Goal: Obtain resource: Download file/media

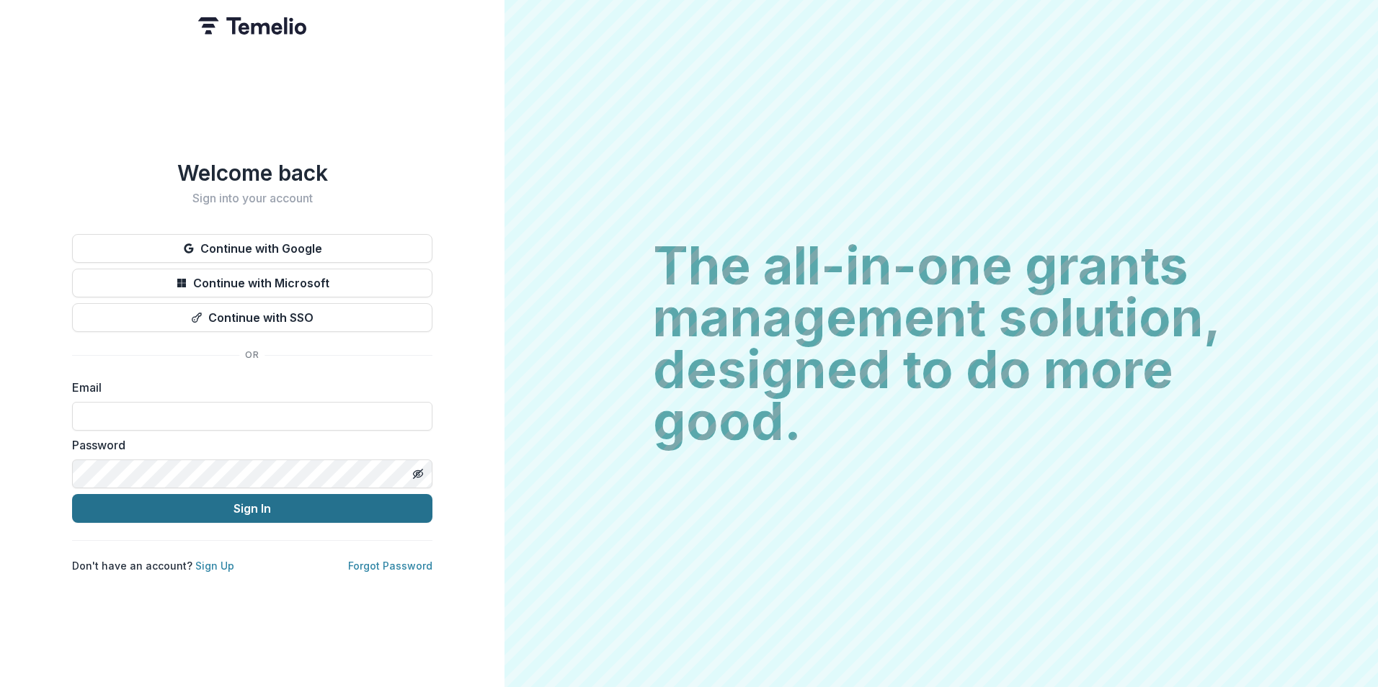
type input "**********"
click at [172, 494] on button "Sign In" at bounding box center [252, 508] width 360 height 29
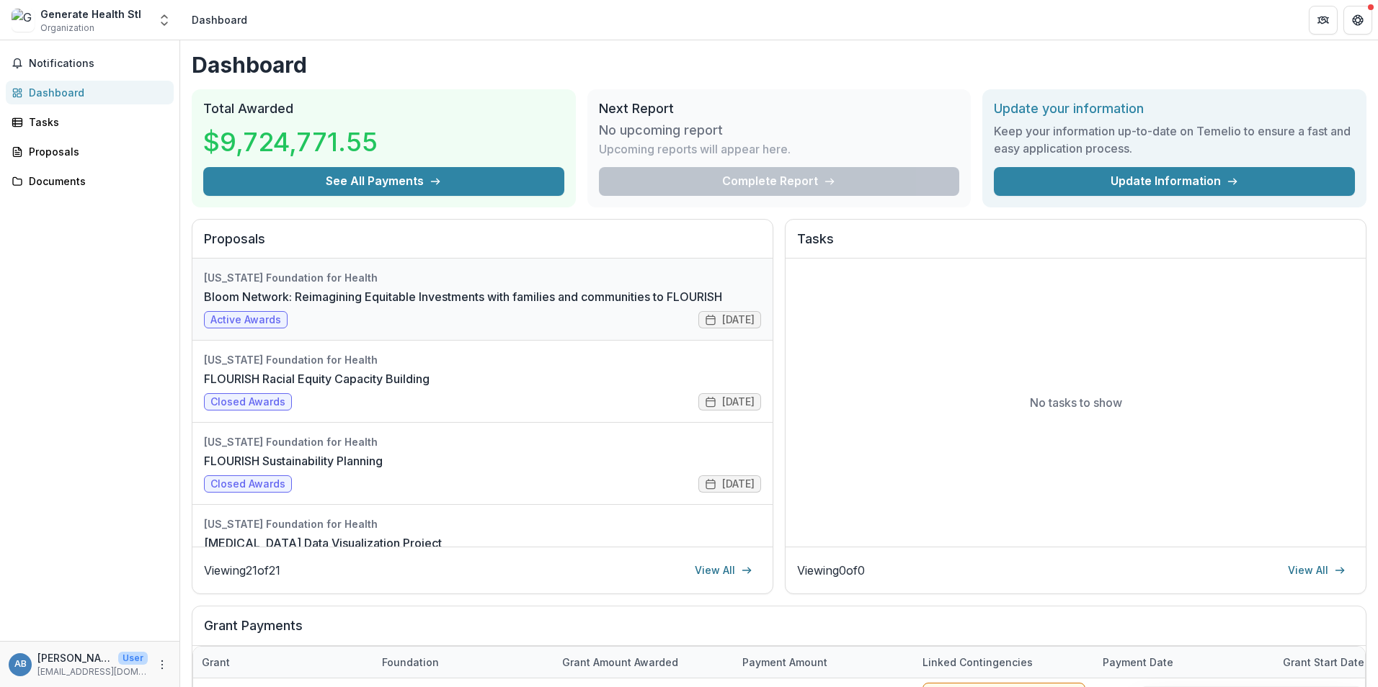
click at [323, 305] on link "Bloom Network: Reimagining Equitable Investments with families and communities …" at bounding box center [463, 296] width 518 height 17
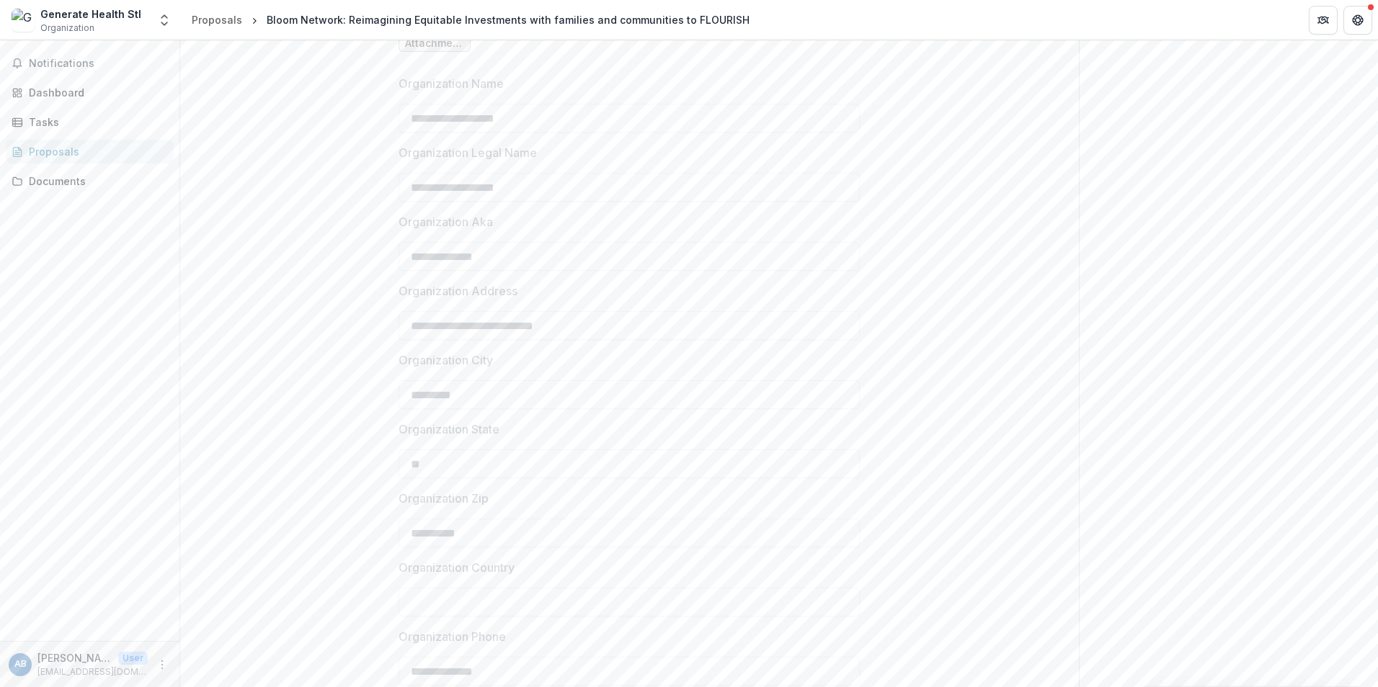
scroll to position [1123, 0]
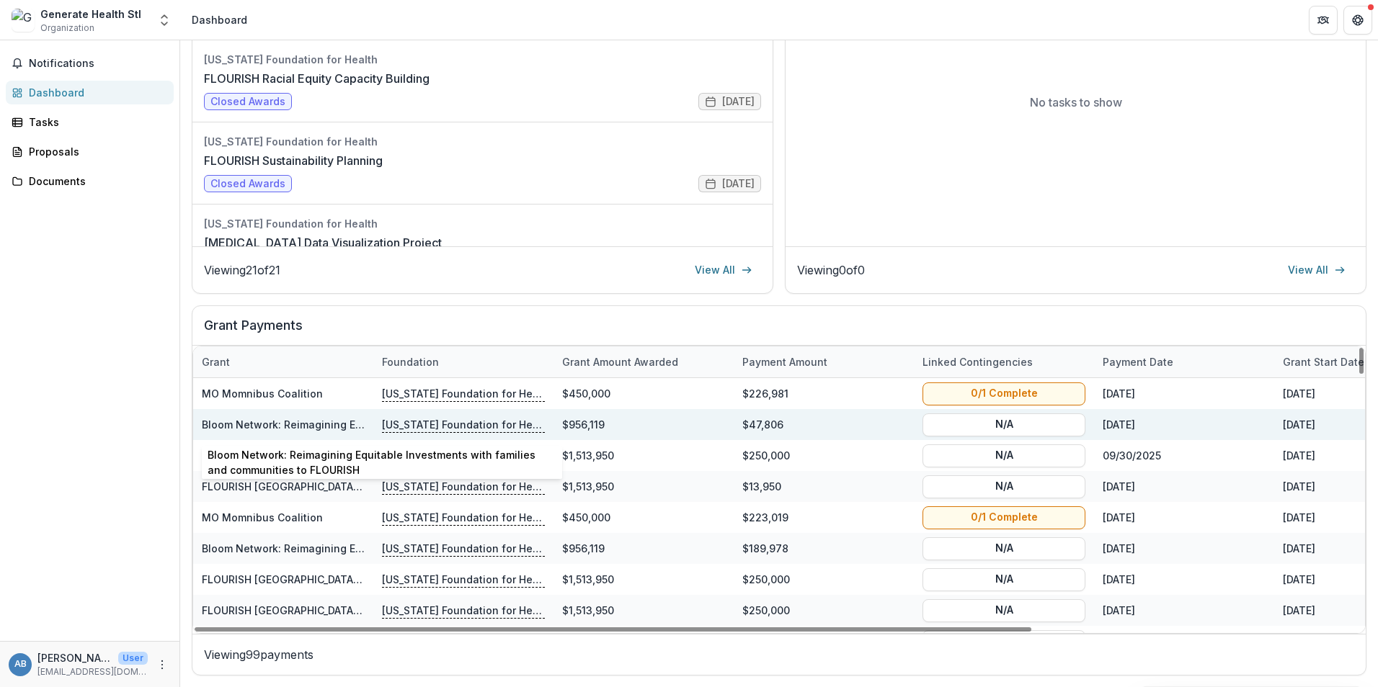
click at [295, 427] on link "Bloom Network: Reimagining Equitable Investments with families and communities …" at bounding box center [443, 425] width 483 height 12
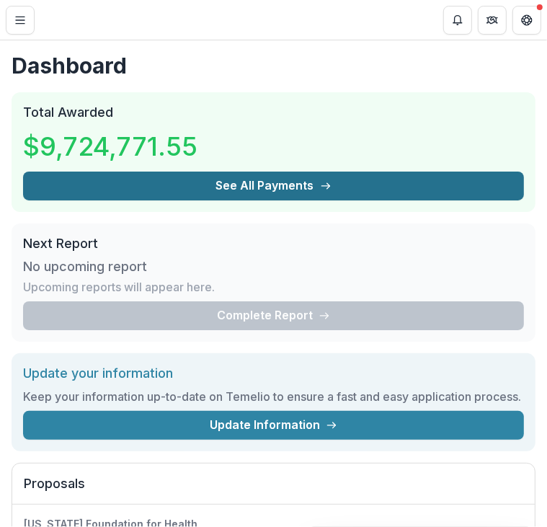
click at [237, 197] on button "See All Payments" at bounding box center [273, 185] width 501 height 29
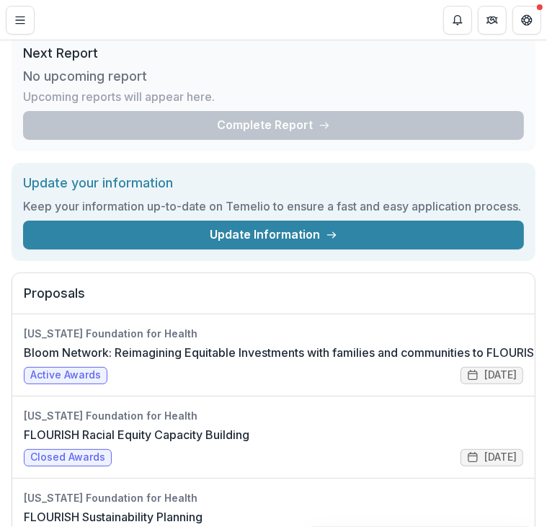
scroll to position [127, 0]
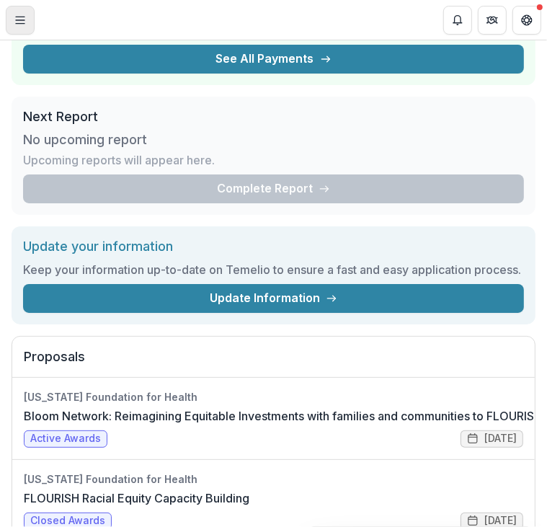
click at [17, 20] on icon "Toggle Menu" at bounding box center [20, 20] width 12 height 12
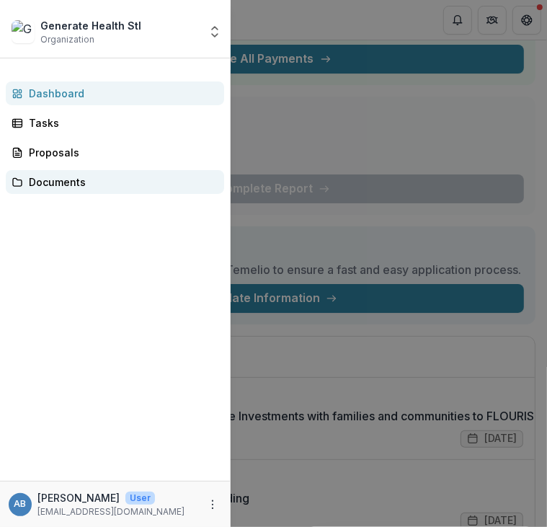
click at [61, 189] on link "Documents" at bounding box center [115, 182] width 218 height 24
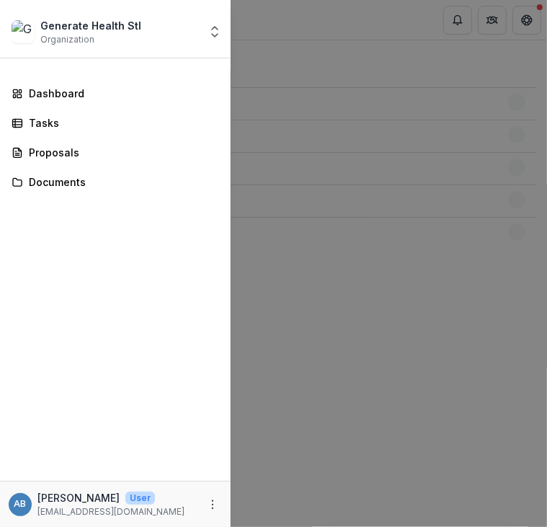
click at [326, 325] on div "Generate Health Stl Organization Nonprofits Generate Health Stl Team Settings S…" at bounding box center [273, 263] width 547 height 527
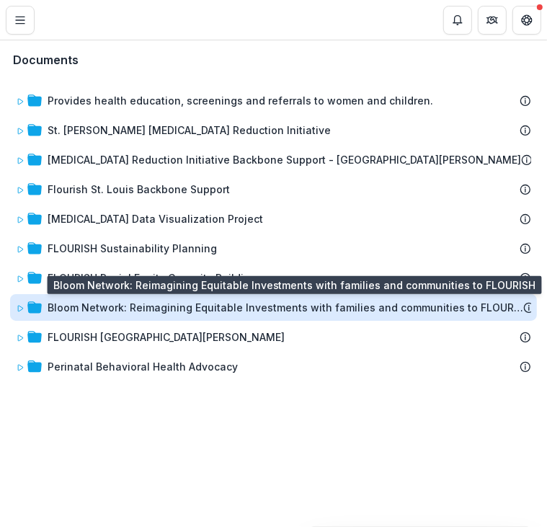
click at [249, 305] on div "Bloom Network: Reimagining Equitable Investments with families and communities …" at bounding box center [286, 307] width 476 height 15
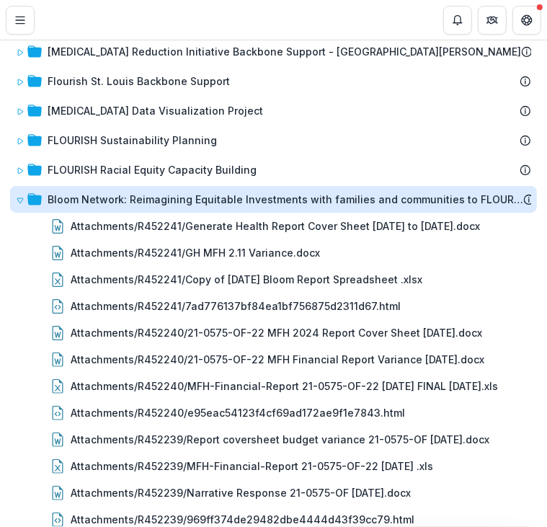
scroll to position [109, 0]
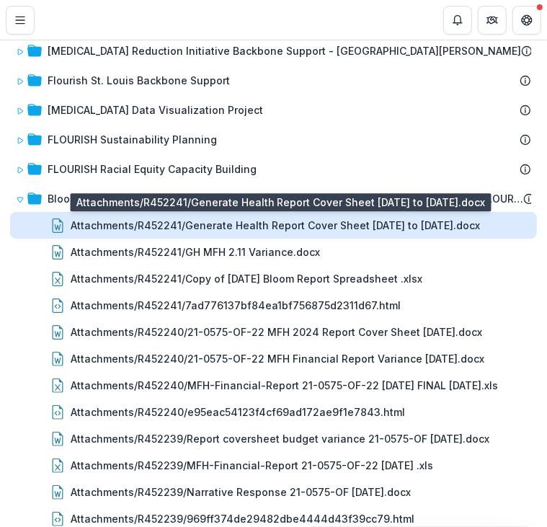
click at [258, 224] on div "Attachments/R452241/Generate Health Report Cover Sheet [DATE] to [DATE].docx" at bounding box center [275, 225] width 409 height 15
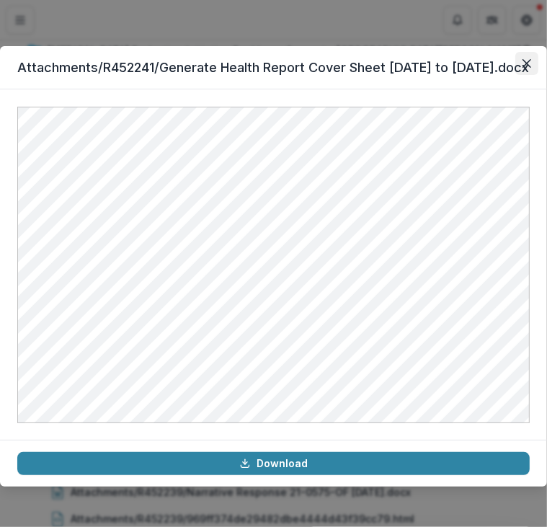
click at [523, 53] on button "Close" at bounding box center [526, 63] width 23 height 23
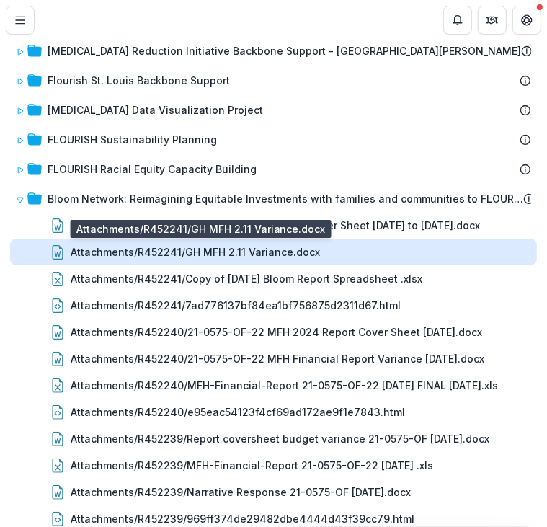
click at [192, 249] on div "Attachments/R452241/GH MFH 2.11 Variance.docx" at bounding box center [195, 251] width 249 height 15
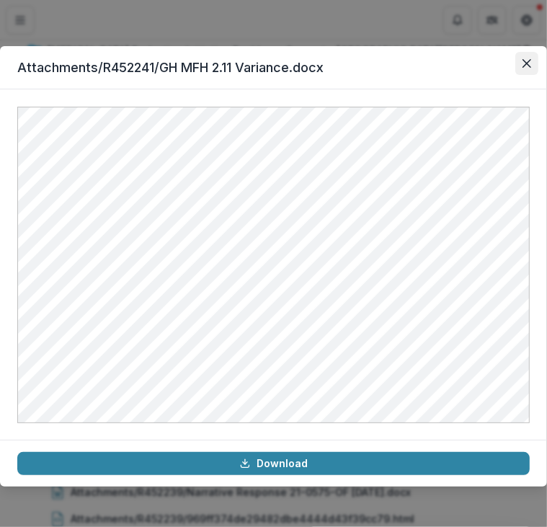
click at [522, 63] on icon "Close" at bounding box center [526, 63] width 9 height 9
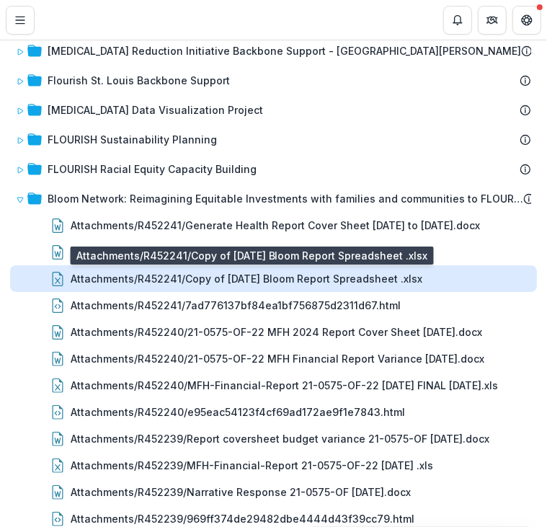
click at [288, 280] on div "Attachments/R452241/Copy of [DATE] Bloom Report Spreadsheet .xlsx" at bounding box center [247, 278] width 352 height 15
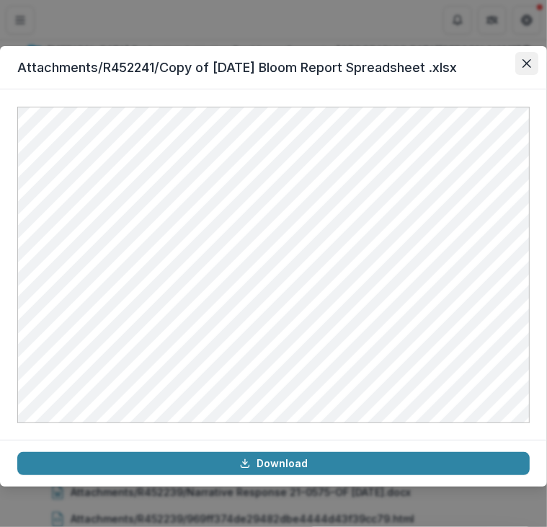
click at [527, 60] on icon "Close" at bounding box center [526, 63] width 9 height 9
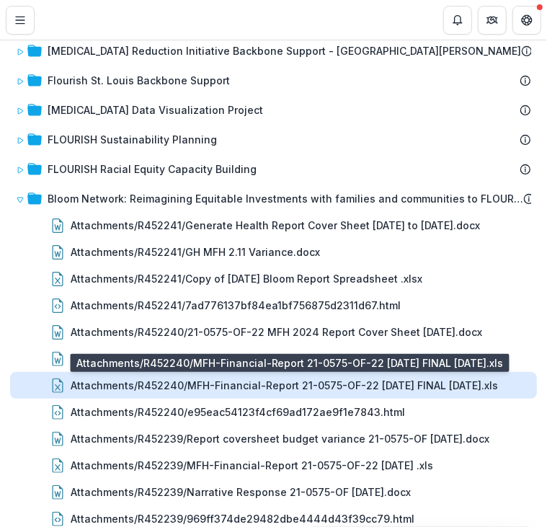
click at [424, 385] on div "Attachments/R452240/MFH-Financial-Report 21-0575-OF-22 [DATE] FINAL [DATE].xls" at bounding box center [284, 385] width 427 height 15
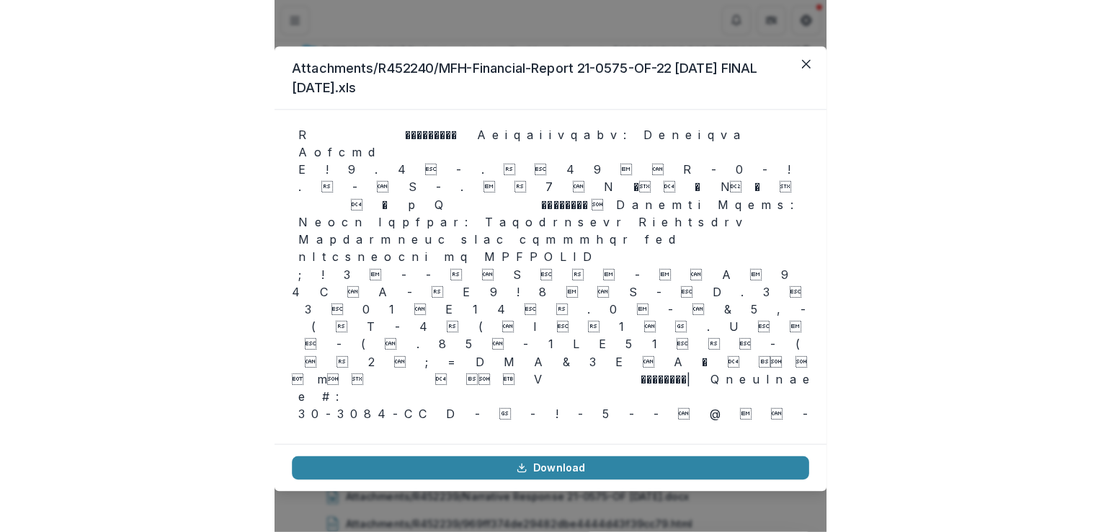
scroll to position [2545, 0]
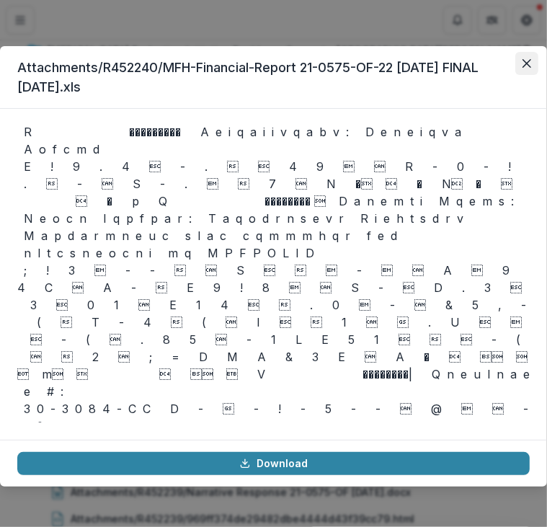
click at [525, 62] on icon "Close" at bounding box center [526, 63] width 9 height 9
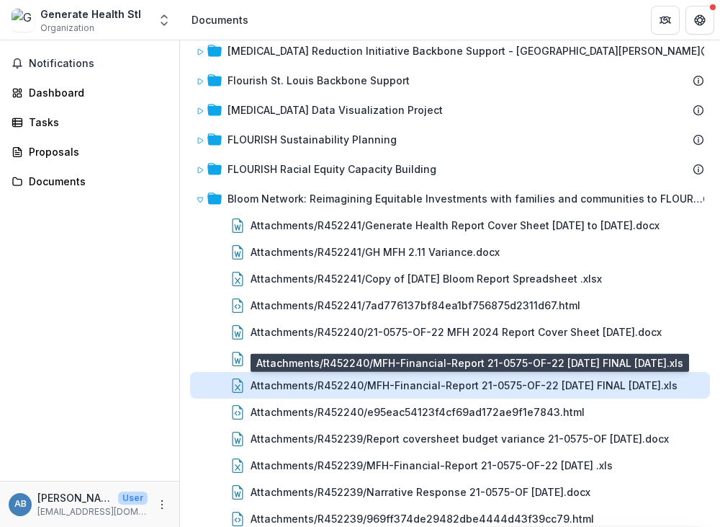
click at [372, 380] on div "Attachments/R452240/MFH-Financial-Report 21-0575-OF-22 [DATE] FINAL [DATE].xls" at bounding box center [464, 385] width 427 height 15
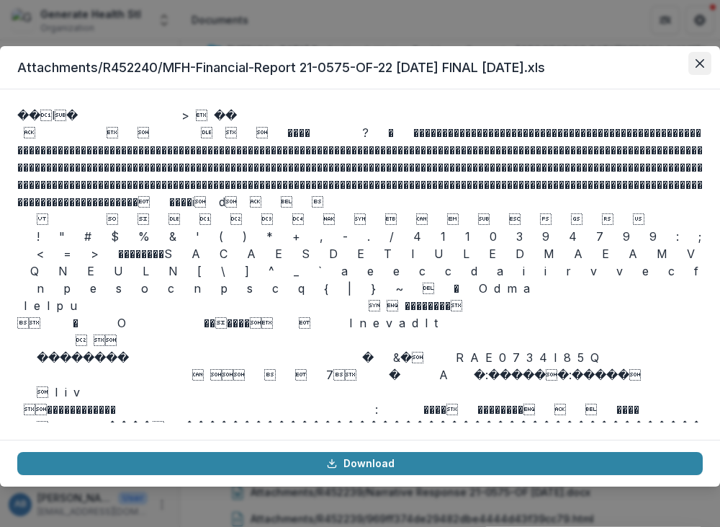
click at [697, 62] on icon "Close" at bounding box center [700, 63] width 9 height 9
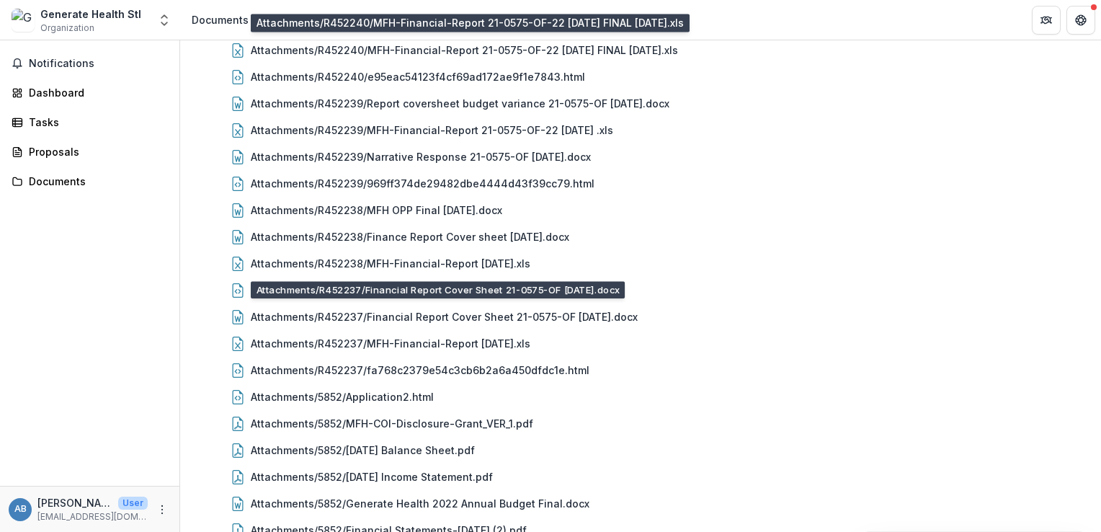
scroll to position [443, 0]
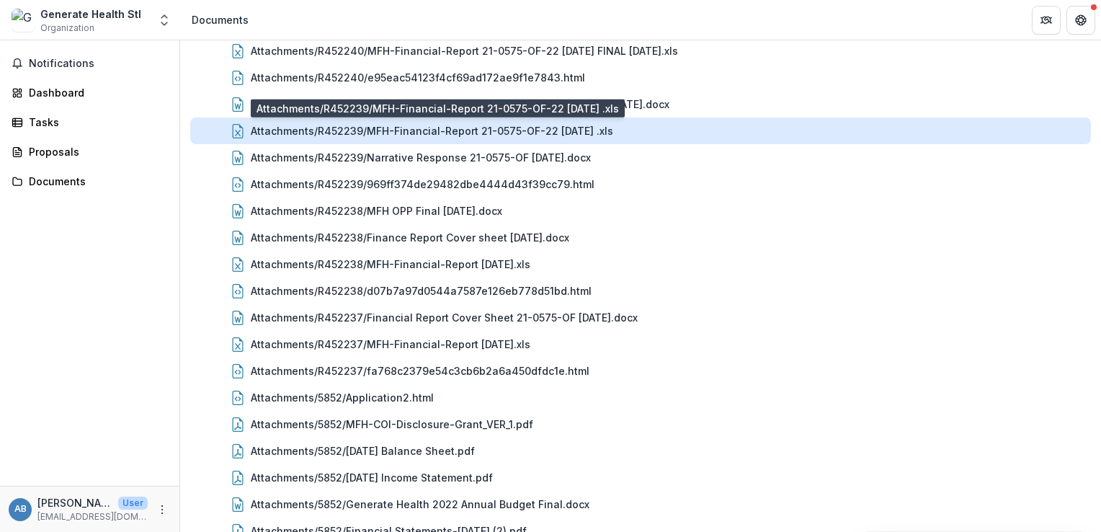
click at [502, 133] on div "Attachments/R452239/MFH-Financial-Report 21-0575-OF-22 [DATE] .xls" at bounding box center [432, 130] width 362 height 15
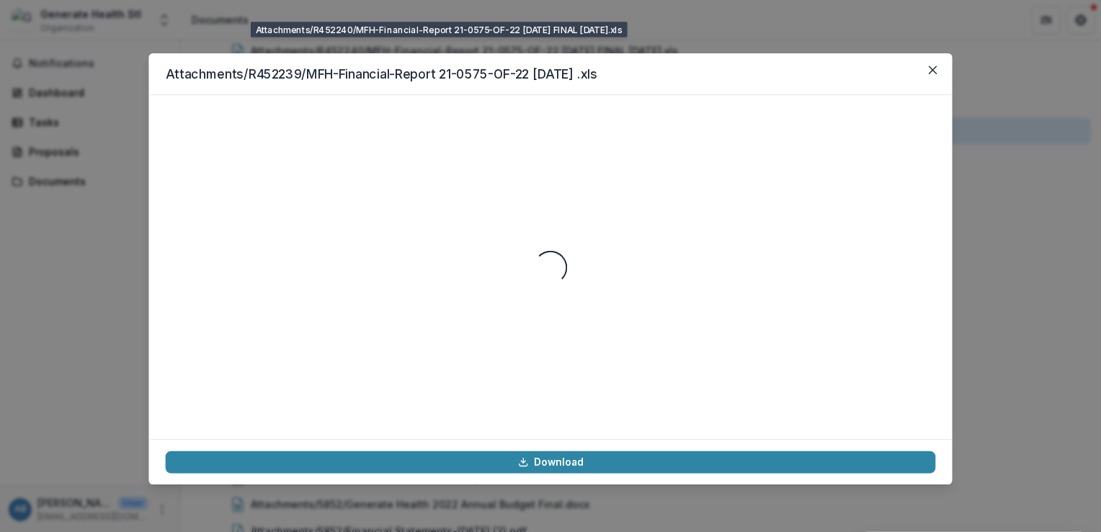
click at [502, 133] on div "Loading..." at bounding box center [551, 267] width 770 height 311
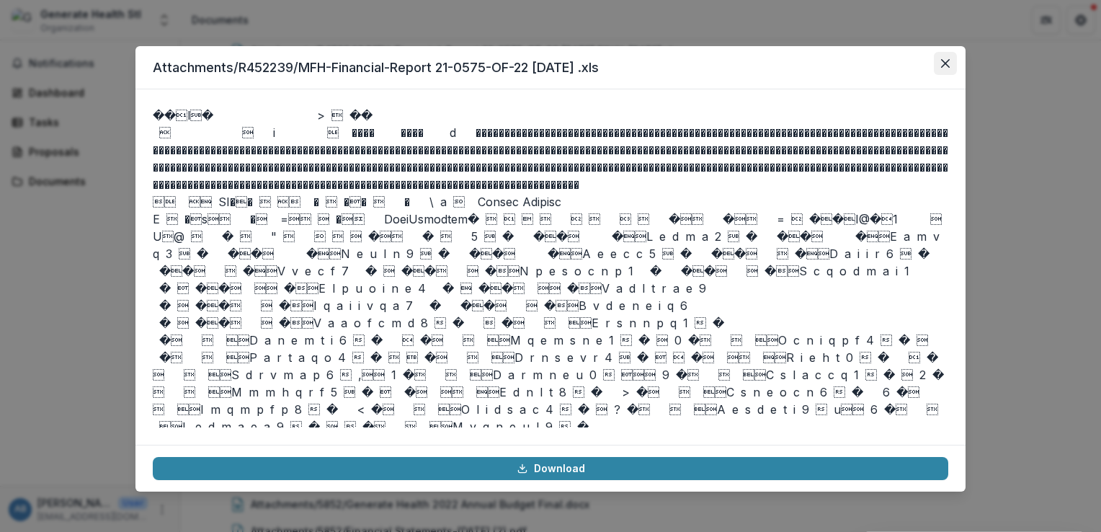
click at [940, 65] on button "Close" at bounding box center [945, 63] width 23 height 23
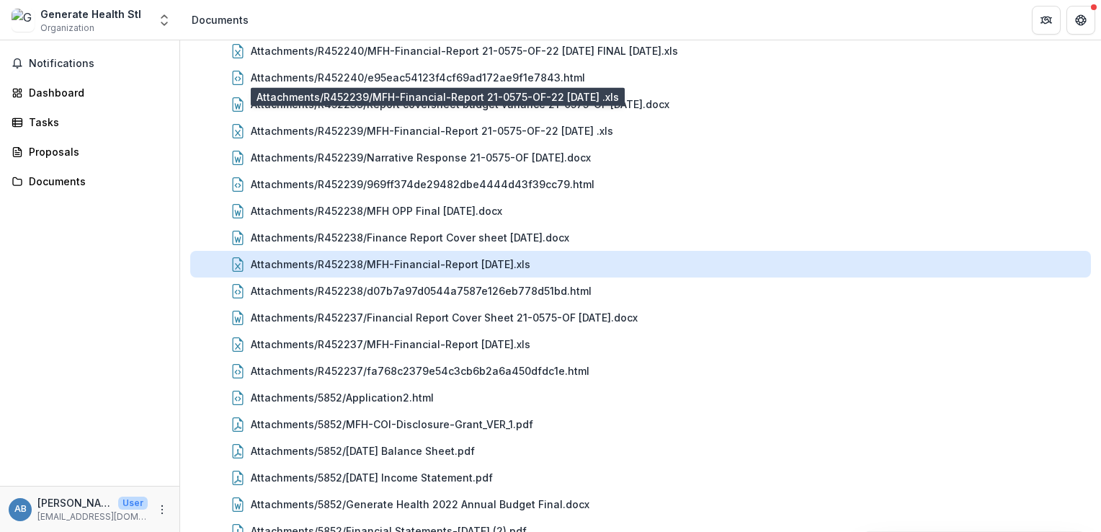
scroll to position [455, 0]
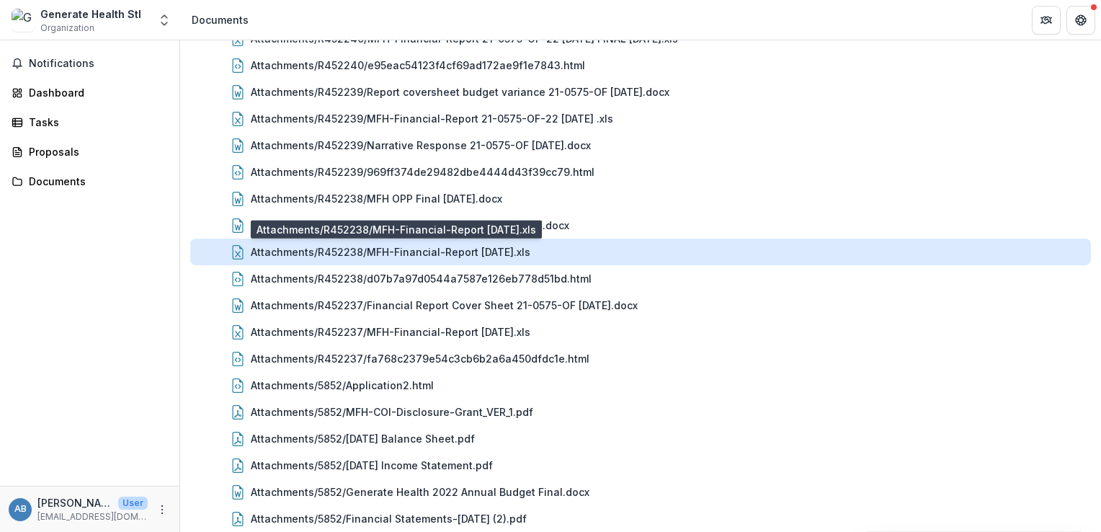
click at [488, 254] on div "Attachments/R452238/MFH-Financial-Report [DATE].xls" at bounding box center [391, 251] width 280 height 15
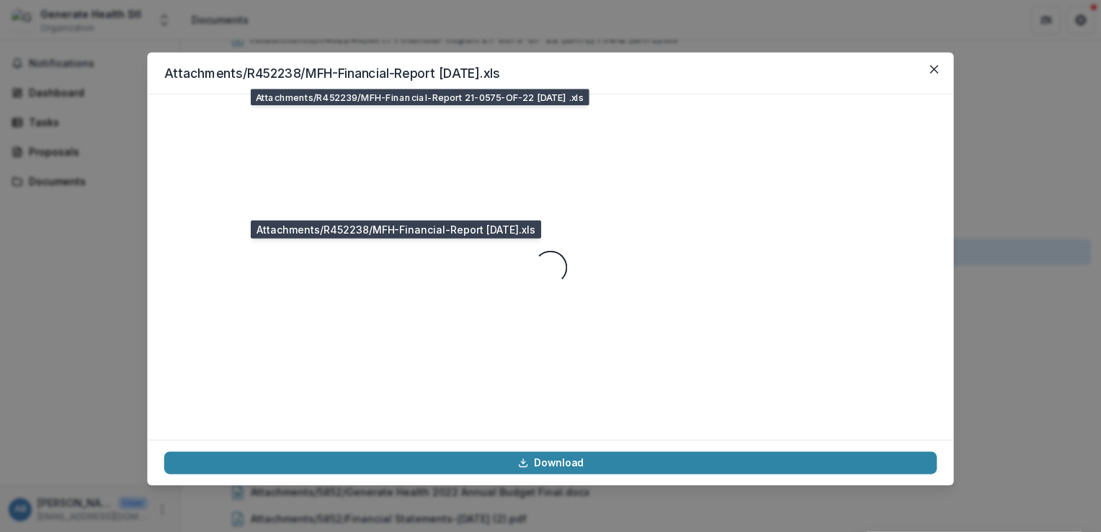
click at [488, 254] on div "Loading..." at bounding box center [550, 266] width 772 height 311
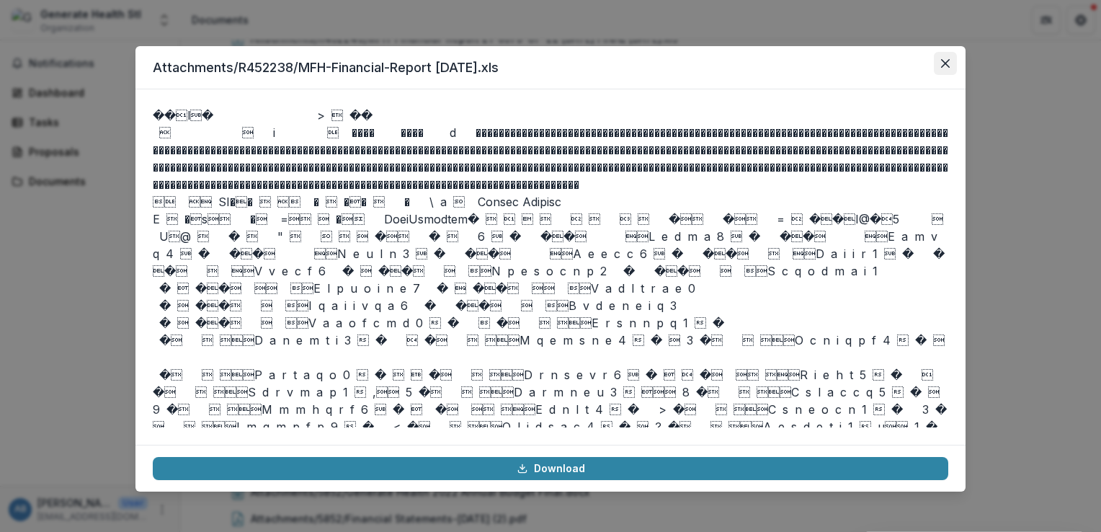
click at [941, 61] on icon "Close" at bounding box center [945, 63] width 9 height 9
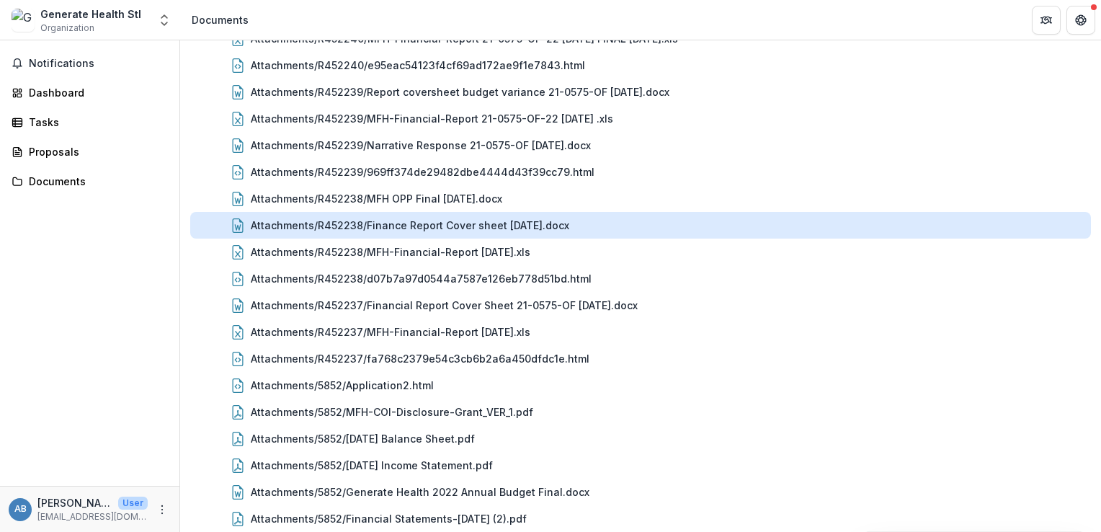
scroll to position [0, 0]
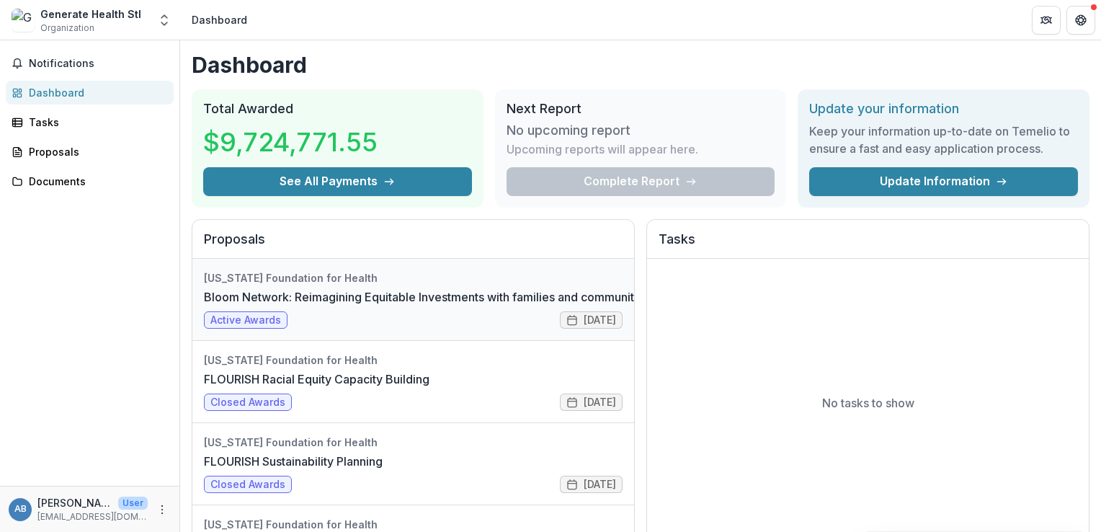
click at [308, 305] on link "Bloom Network: Reimagining Equitable Investments with families and communities …" at bounding box center [463, 296] width 518 height 17
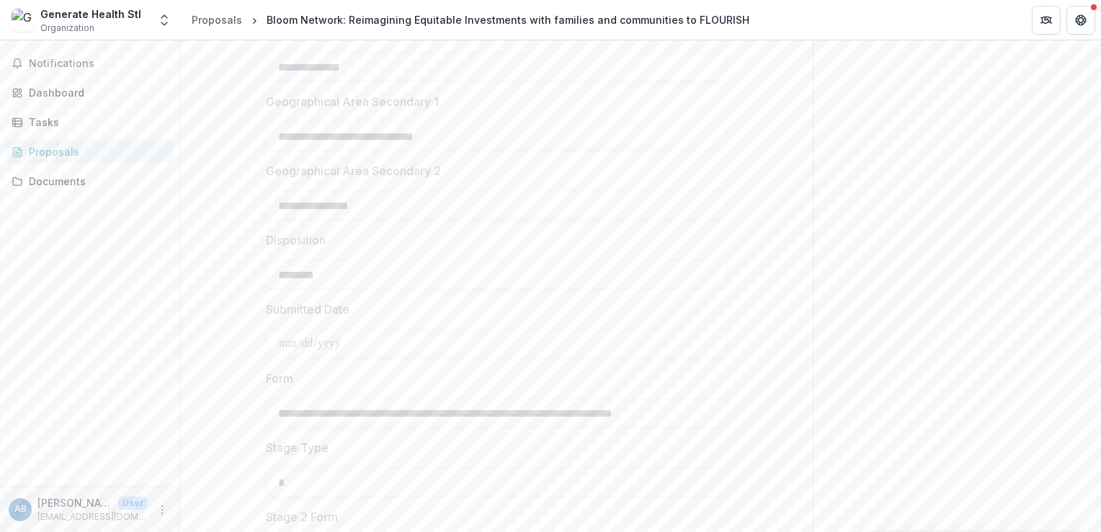
scroll to position [3194, 0]
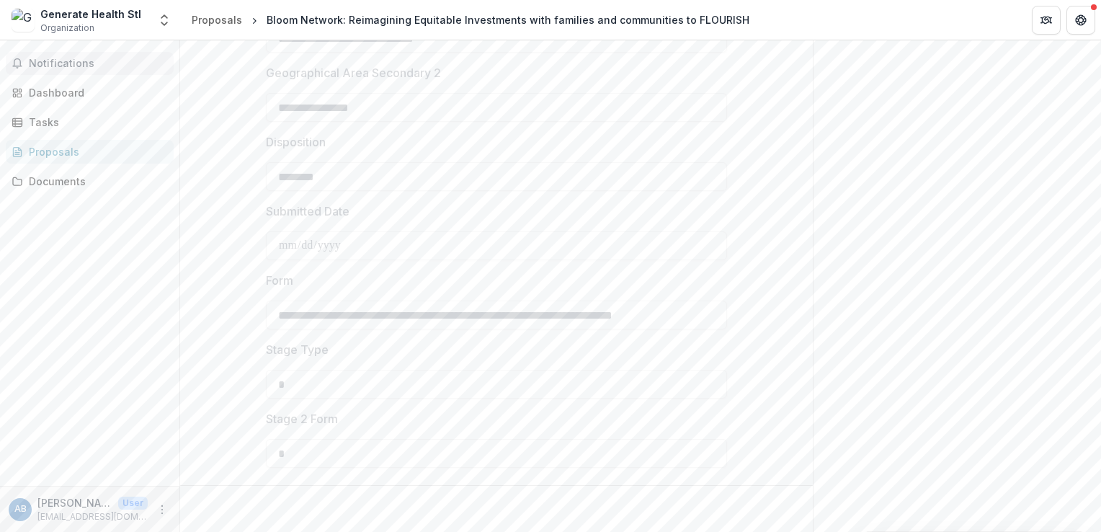
click at [43, 66] on span "Notifications" at bounding box center [98, 64] width 139 height 12
click at [45, 85] on div "Dashboard" at bounding box center [95, 86] width 133 height 15
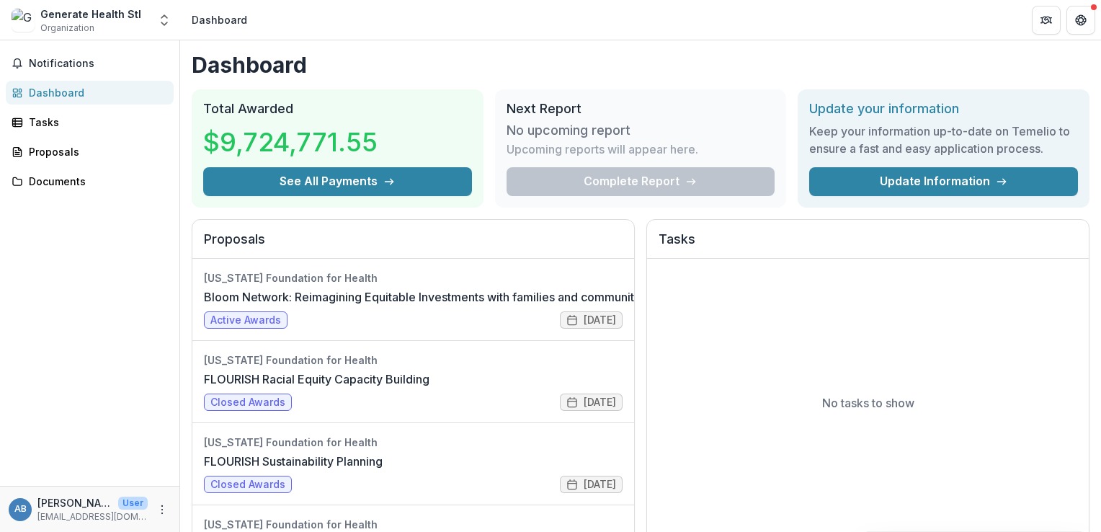
click at [583, 176] on div "Complete Report" at bounding box center [641, 181] width 269 height 29
click at [572, 126] on h3 "No upcoming report" at bounding box center [569, 130] width 124 height 16
click at [550, 111] on h2 "Next Report" at bounding box center [641, 109] width 269 height 16
